Goal: Entertainment & Leisure: Consume media (video, audio)

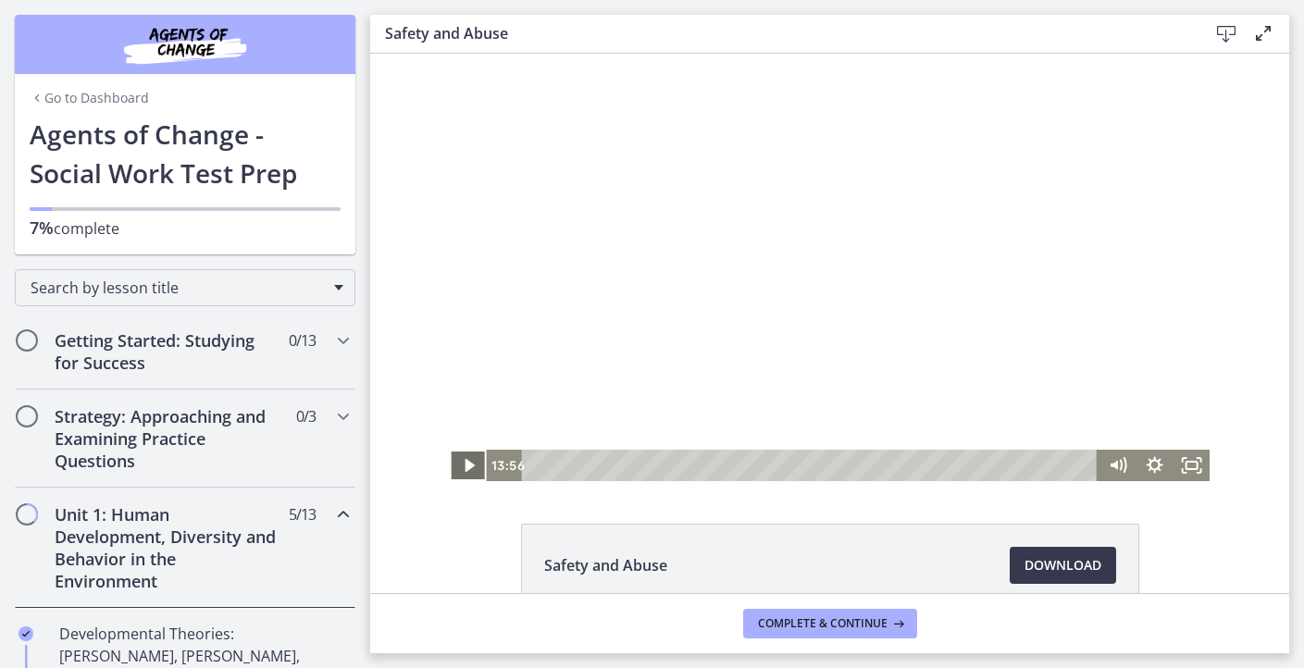
scroll to position [482, 0]
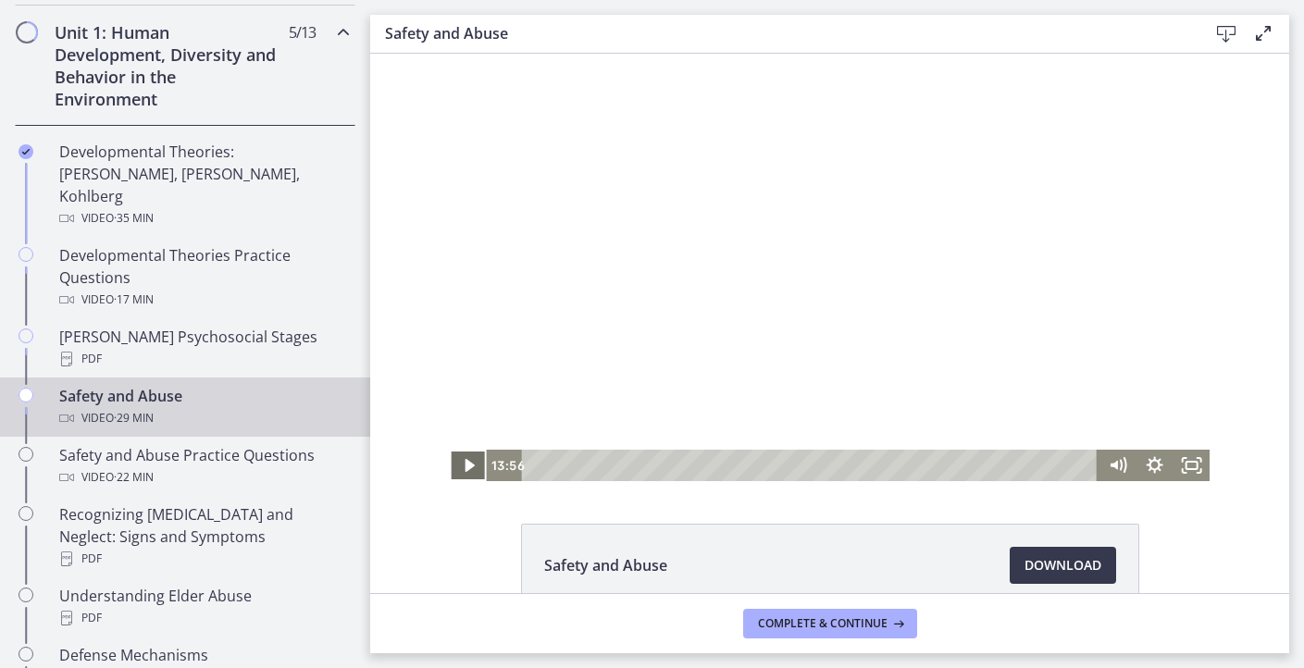
click at [466, 464] on icon "Play Video" at bounding box center [469, 465] width 9 height 13
click at [476, 469] on icon "Pause" at bounding box center [468, 465] width 37 height 31
click at [476, 469] on icon "Play Video" at bounding box center [470, 466] width 44 height 38
click at [476, 469] on icon "Pause" at bounding box center [468, 466] width 44 height 38
click at [476, 469] on icon "Play Video" at bounding box center [469, 465] width 37 height 31
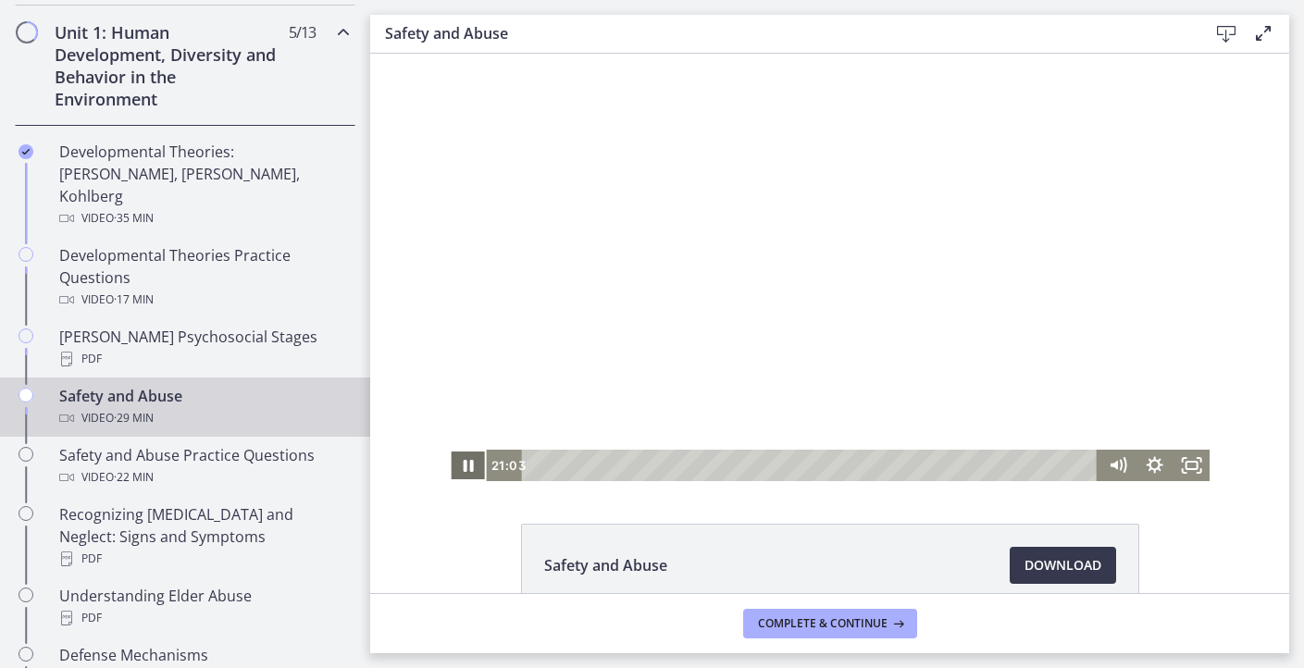
click at [469, 467] on icon "Pause" at bounding box center [468, 465] width 37 height 31
click at [469, 467] on icon "Play Video" at bounding box center [470, 466] width 11 height 16
click at [469, 467] on icon "Pause" at bounding box center [468, 466] width 44 height 38
click at [469, 467] on icon "Play Video" at bounding box center [469, 465] width 9 height 13
click at [469, 467] on icon "Pause" at bounding box center [468, 465] width 37 height 31
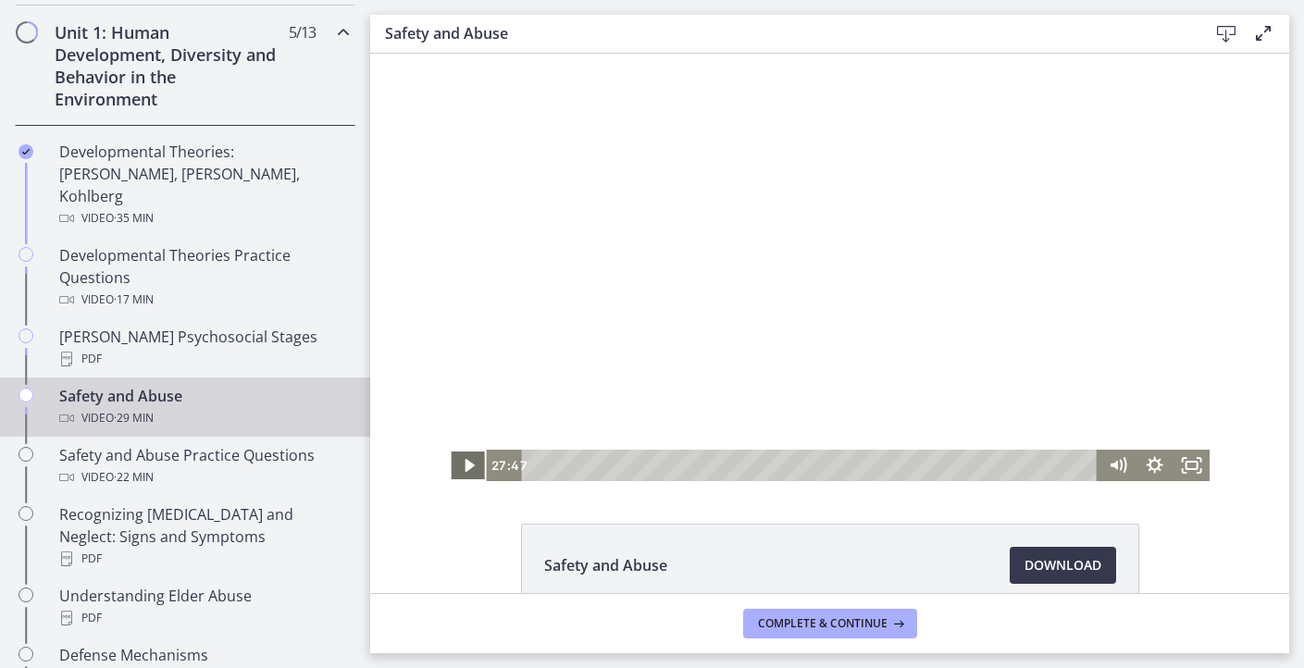
click at [469, 467] on icon "Play Video" at bounding box center [469, 465] width 9 height 13
click at [469, 467] on icon "Pause" at bounding box center [468, 465] width 37 height 31
